Goal: Find specific page/section: Find specific page/section

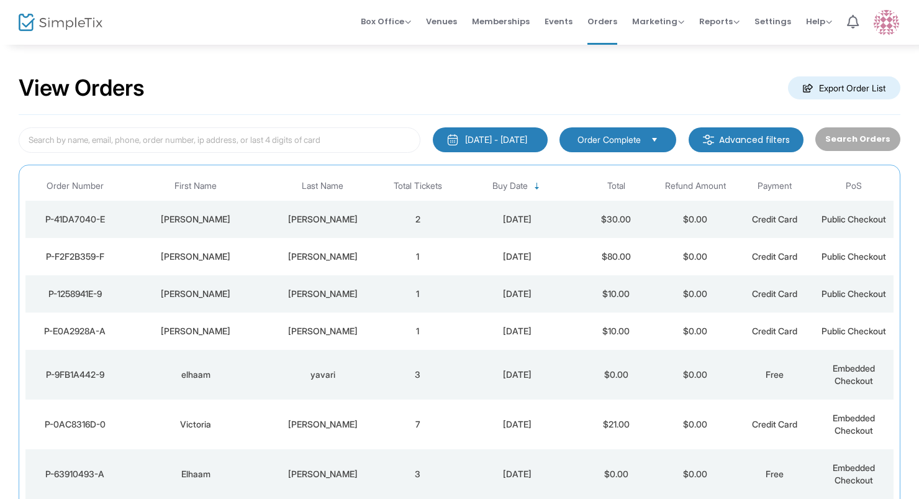
scroll to position [75, 0]
click at [355, 230] on td "[PERSON_NAME]" at bounding box center [322, 219] width 111 height 37
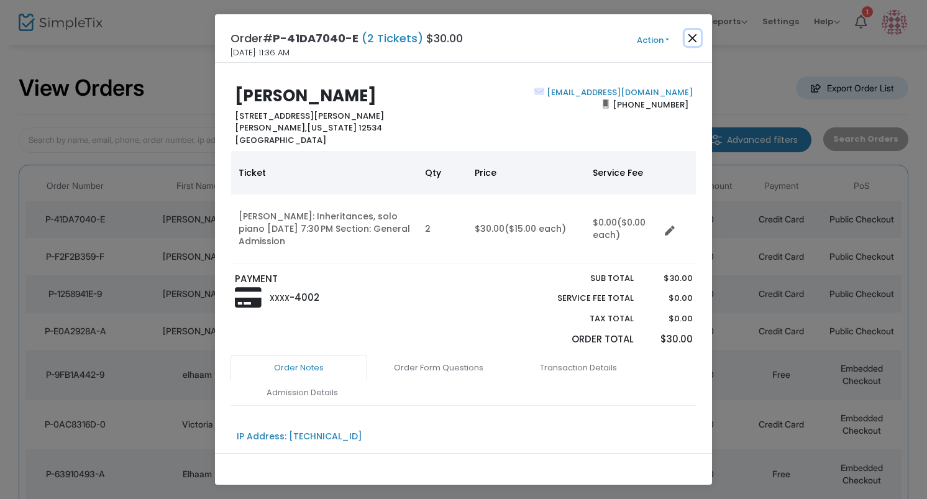
click at [691, 34] on button "Close" at bounding box center [692, 38] width 16 height 16
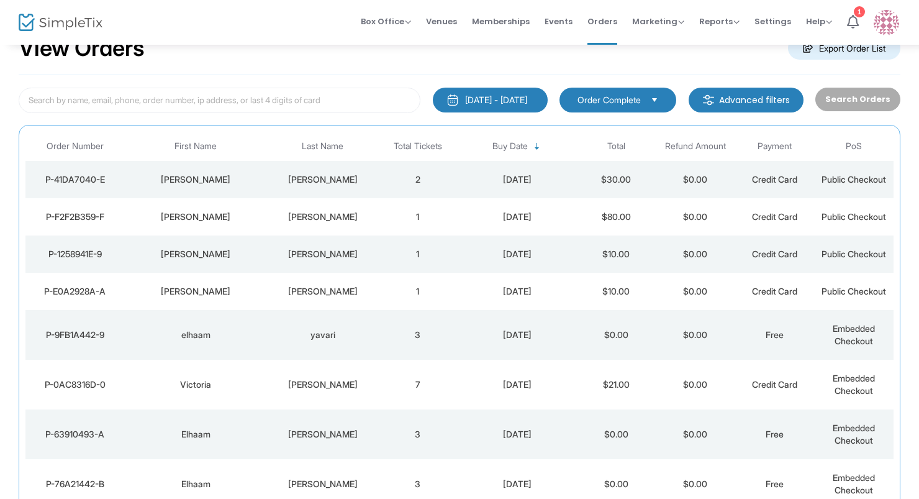
scroll to position [50, 0]
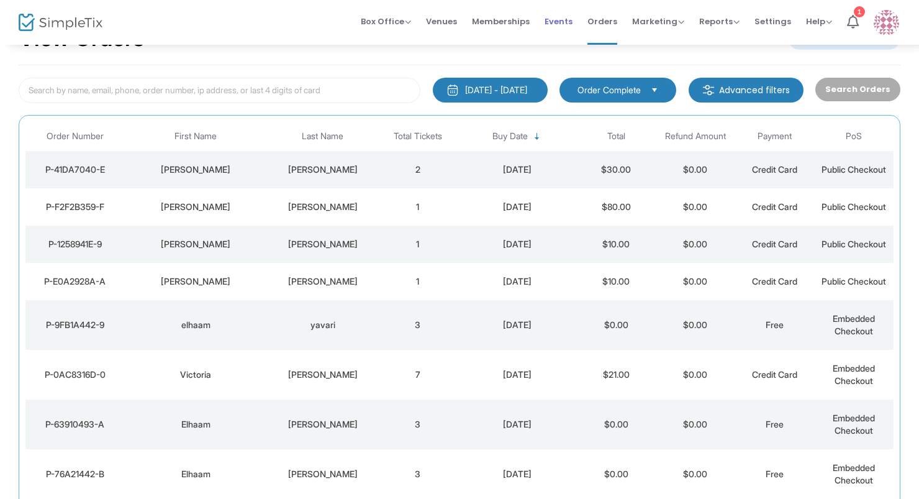
click at [560, 18] on span "Events" at bounding box center [559, 22] width 28 height 32
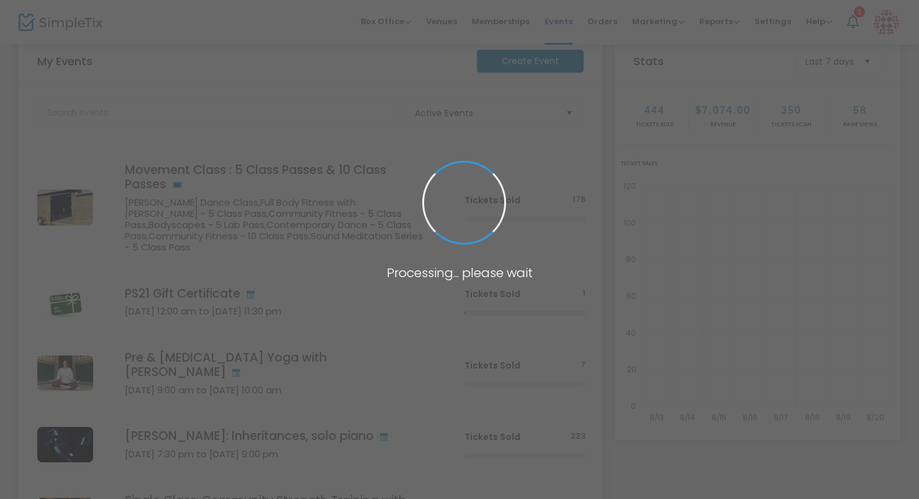
scroll to position [199, 0]
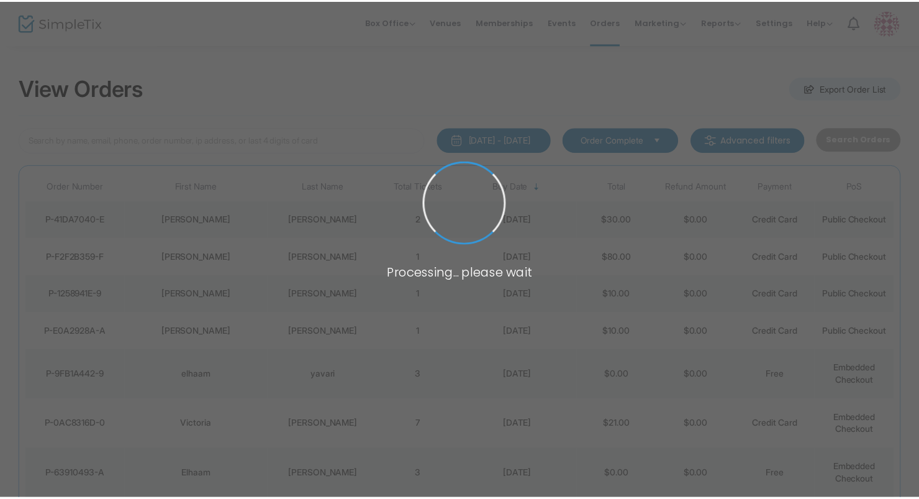
scroll to position [75, 0]
